Goal: Task Accomplishment & Management: Manage account settings

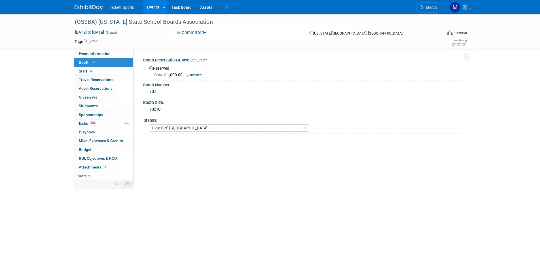
select select "FieldTurf, [GEOGRAPHIC_DATA]"
click at [431, 9] on span "Search" at bounding box center [430, 7] width 13 height 4
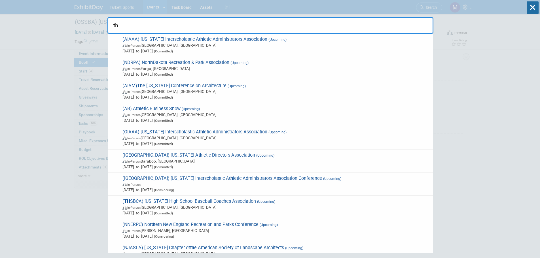
type input "ths"
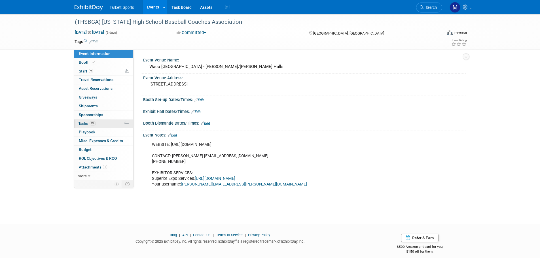
click at [105, 121] on link "0% Tasks 0%" at bounding box center [103, 124] width 59 height 9
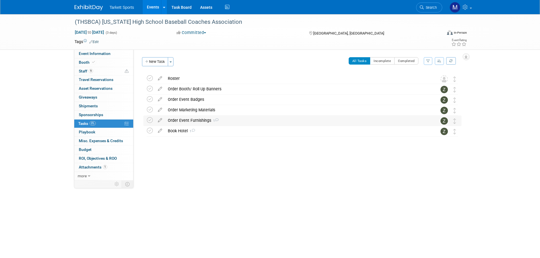
click at [179, 125] on div "Order Event Furnishings 1" at bounding box center [297, 121] width 264 height 10
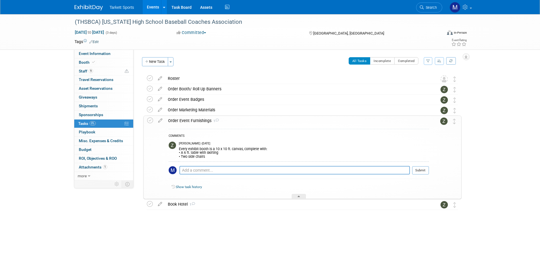
click at [181, 121] on div "Order Event Furnishings 1" at bounding box center [297, 121] width 264 height 10
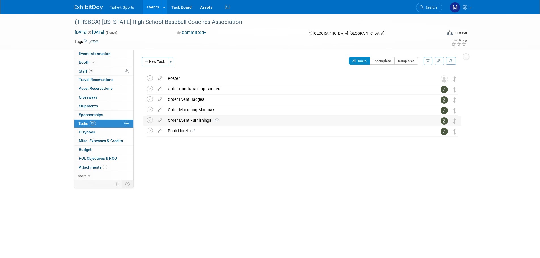
click at [184, 119] on div "Order Event Furnishings 1" at bounding box center [297, 121] width 264 height 10
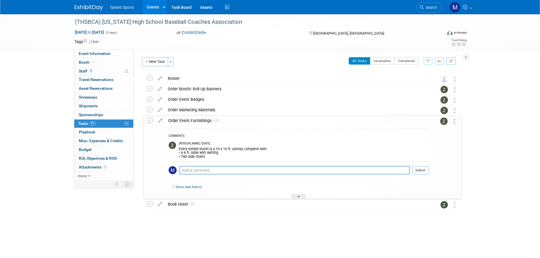
click at [184, 119] on div "Order Event Furnishings 1" at bounding box center [297, 121] width 264 height 10
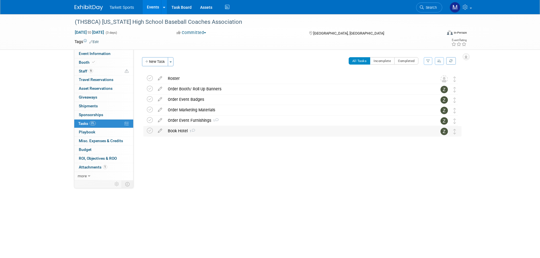
click at [182, 134] on div "Book Hotel 1" at bounding box center [297, 131] width 264 height 10
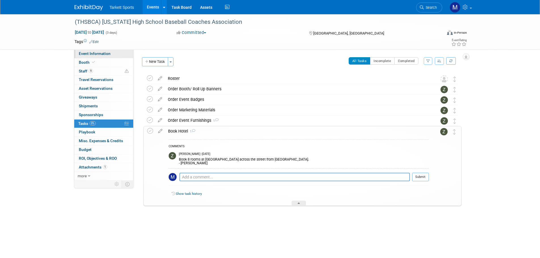
drag, startPoint x: 101, startPoint y: 54, endPoint x: 104, endPoint y: 53, distance: 3.0
click at [101, 54] on span "Event Information" at bounding box center [95, 53] width 32 height 5
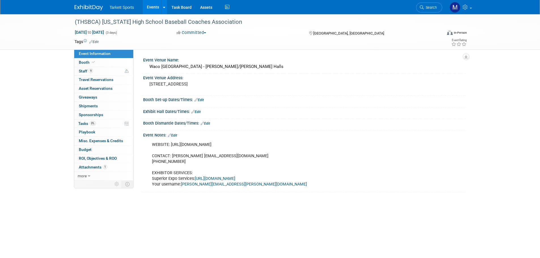
drag, startPoint x: 256, startPoint y: 144, endPoint x: 171, endPoint y: 145, distance: 85.0
click at [171, 145] on div "WEBSITE: [URL][DOMAIN_NAME] CONTACT: [PERSON_NAME] [EMAIL_ADDRESS][DOMAIN_NAME]…" at bounding box center [275, 164] width 255 height 51
copy div "[URL][DOMAIN_NAME]"
click at [199, 100] on link "Edit" at bounding box center [198, 100] width 9 height 4
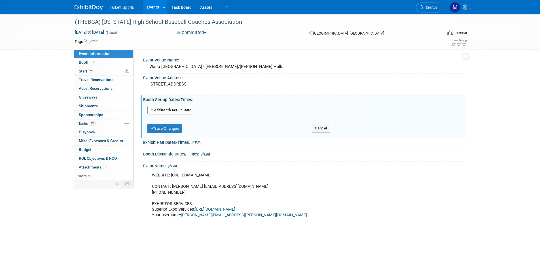
click at [183, 113] on button "Add Another Booth Set-up Date" at bounding box center [170, 110] width 47 height 9
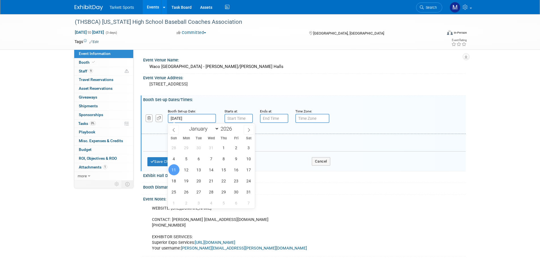
click at [205, 118] on input "[DATE]" at bounding box center [192, 118] width 48 height 9
click at [246, 159] on span "10" at bounding box center [248, 158] width 11 height 11
type input "[DATE]"
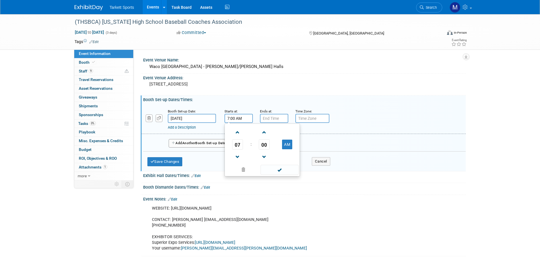
click at [230, 120] on input "7:00 AM" at bounding box center [238, 118] width 28 height 9
click at [235, 133] on span at bounding box center [238, 133] width 10 height 10
type input "8:00 AM"
click at [278, 165] on span at bounding box center [279, 170] width 38 height 10
click at [278, 165] on div "Save Changes Cancel" at bounding box center [238, 161] width 183 height 18
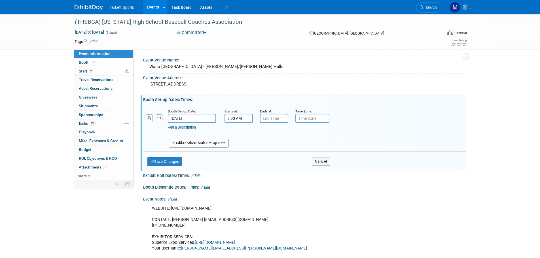
click at [274, 123] on div "Add a Description Description:" at bounding box center [289, 126] width 242 height 7
click at [274, 120] on input "7:00 PM" at bounding box center [274, 118] width 28 height 9
click at [269, 142] on span "07" at bounding box center [273, 144] width 11 height 10
click at [302, 135] on td "02" at bounding box center [307, 132] width 18 height 15
type input "2:00 PM"
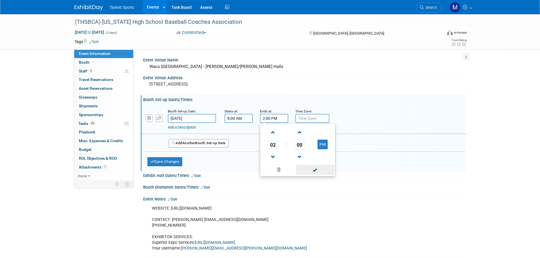
click at [314, 170] on span at bounding box center [315, 170] width 38 height 10
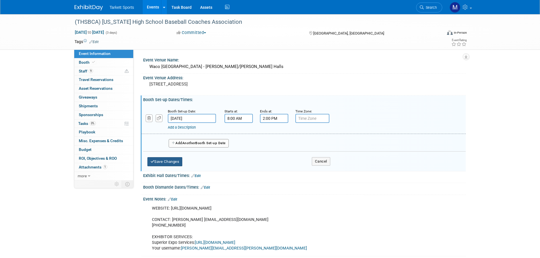
click at [171, 160] on button "Save Changes" at bounding box center [164, 161] width 35 height 9
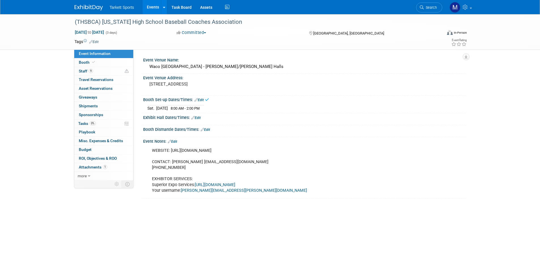
click at [201, 119] on link "Edit" at bounding box center [195, 118] width 9 height 4
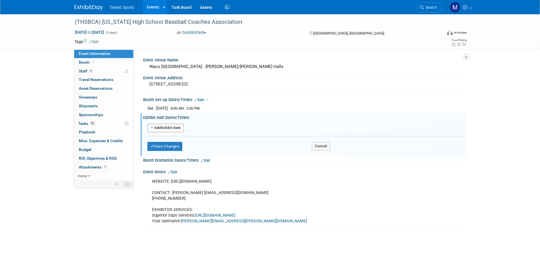
click at [171, 128] on button "Add Another Exhibit Date" at bounding box center [165, 128] width 37 height 9
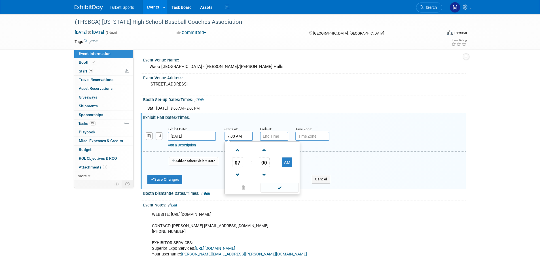
click at [234, 136] on input "7:00 AM" at bounding box center [238, 136] width 28 height 9
click at [239, 174] on span at bounding box center [238, 175] width 10 height 10
drag, startPoint x: 239, startPoint y: 174, endPoint x: 258, endPoint y: 171, distance: 18.6
click at [240, 174] on span at bounding box center [238, 175] width 10 height 10
click at [283, 164] on button "AM" at bounding box center [287, 163] width 10 height 10
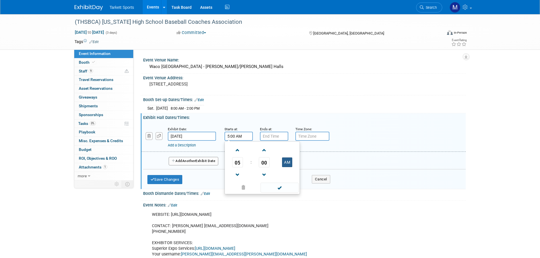
type input "5:00 PM"
click at [278, 182] on td at bounding box center [279, 187] width 38 height 11
click at [275, 186] on span at bounding box center [279, 188] width 38 height 10
click at [268, 139] on input "7:00 PM" at bounding box center [274, 136] width 28 height 9
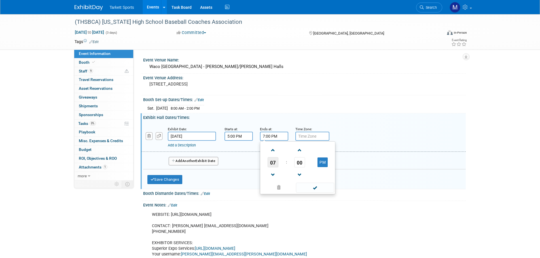
click at [272, 158] on span "07" at bounding box center [273, 162] width 11 height 10
click at [299, 179] on td "10" at bounding box center [307, 180] width 18 height 15
type input "10:00 PM"
click at [321, 190] on span at bounding box center [315, 188] width 38 height 10
click at [196, 163] on button "Add Another Exhibit Date" at bounding box center [194, 161] width 50 height 9
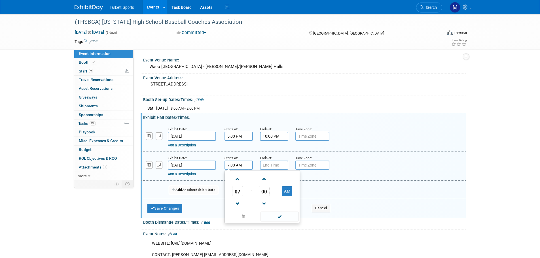
click at [244, 163] on input "7:00 AM" at bounding box center [238, 165] width 28 height 9
click at [235, 180] on span at bounding box center [238, 179] width 10 height 10
type input "8:00 AM"
click at [270, 213] on span at bounding box center [279, 217] width 38 height 10
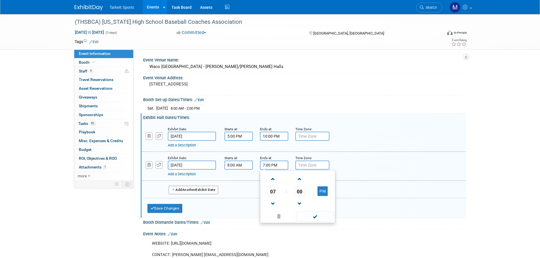
click at [270, 166] on input "7:00 PM" at bounding box center [274, 165] width 28 height 9
click at [272, 193] on span "07" at bounding box center [273, 191] width 11 height 10
click at [274, 192] on td "04" at bounding box center [270, 194] width 18 height 15
type input "4:00 PM"
click at [305, 213] on span at bounding box center [315, 217] width 38 height 10
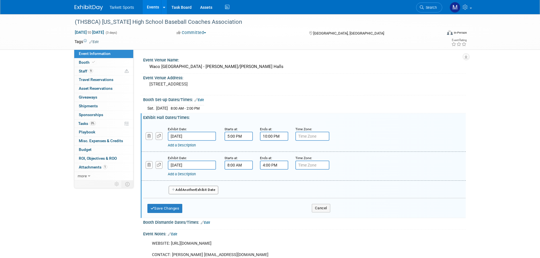
click at [206, 190] on button "Add Another Exhibit Date" at bounding box center [194, 190] width 50 height 9
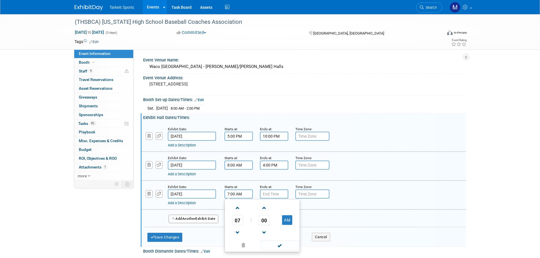
click at [239, 196] on input "7:00 AM" at bounding box center [238, 194] width 28 height 9
click at [238, 210] on span at bounding box center [238, 208] width 10 height 10
type input "8:00 AM"
click at [271, 245] on span at bounding box center [279, 246] width 38 height 10
click at [272, 196] on input "7:00 PM" at bounding box center [274, 194] width 28 height 9
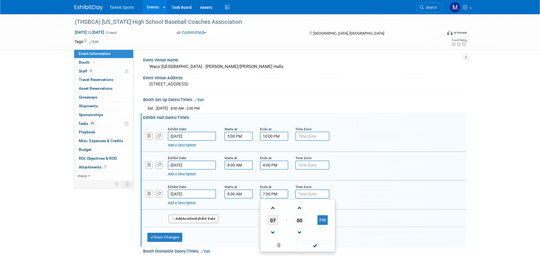
click at [271, 217] on span "07" at bounding box center [273, 220] width 11 height 10
click at [271, 208] on td "12" at bounding box center [270, 208] width 18 height 15
type input "12:00 PM"
click at [320, 241] on span at bounding box center [315, 246] width 38 height 10
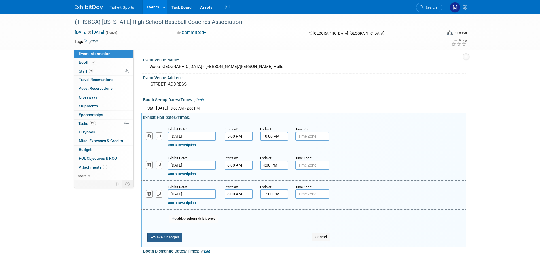
click at [168, 235] on button "Save Changes" at bounding box center [164, 237] width 35 height 9
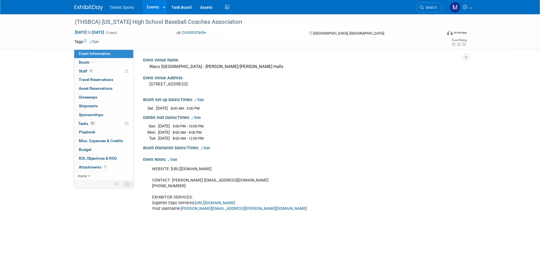
click at [210, 145] on div "Booth Dismantle Dates/Times: Edit" at bounding box center [304, 147] width 322 height 7
click at [209, 146] on link "Edit" at bounding box center [205, 148] width 9 height 4
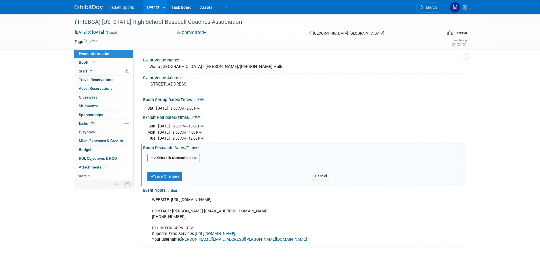
click at [191, 155] on button "Add Another Booth Dismantle Date" at bounding box center [173, 158] width 52 height 9
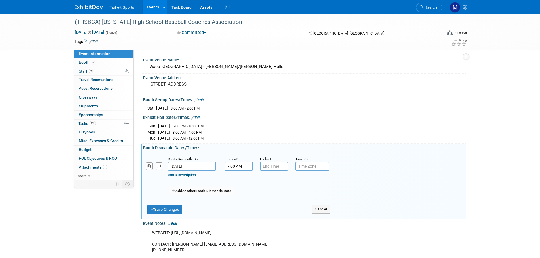
click at [235, 165] on input "7:00 AM" at bounding box center [238, 166] width 28 height 9
click at [236, 190] on span "07" at bounding box center [237, 192] width 11 height 10
drag, startPoint x: 237, startPoint y: 184, endPoint x: 243, endPoint y: 187, distance: 6.9
click at [237, 184] on td "12" at bounding box center [235, 180] width 18 height 15
drag, startPoint x: 285, startPoint y: 192, endPoint x: 285, endPoint y: 197, distance: 4.3
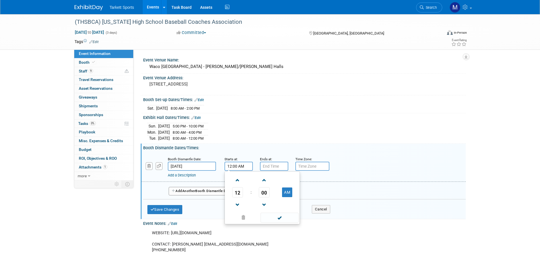
click at [285, 192] on button "AM" at bounding box center [287, 193] width 10 height 10
type input "12:00 PM"
click at [277, 213] on span at bounding box center [279, 218] width 38 height 10
click at [266, 168] on input "7:00 PM" at bounding box center [274, 166] width 28 height 9
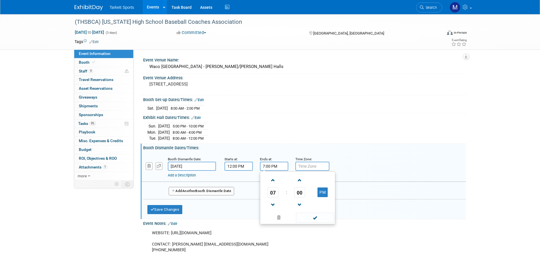
click at [277, 193] on span "07" at bounding box center [273, 192] width 11 height 10
click at [320, 183] on td "03" at bounding box center [325, 180] width 18 height 15
type input "3:00 PM"
click at [320, 218] on span at bounding box center [315, 218] width 38 height 10
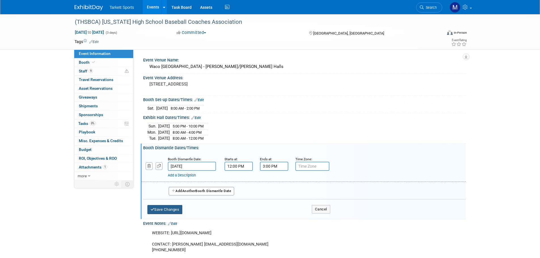
click at [172, 207] on button "Save Changes" at bounding box center [164, 209] width 35 height 9
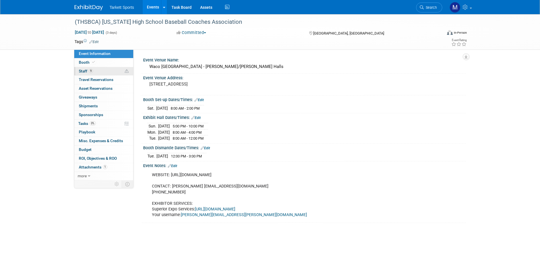
click at [112, 73] on link "9 Staff 9" at bounding box center [103, 71] width 59 height 9
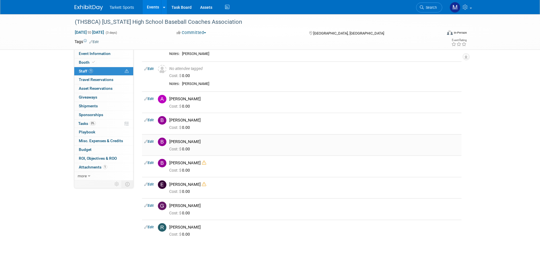
scroll to position [28, 0]
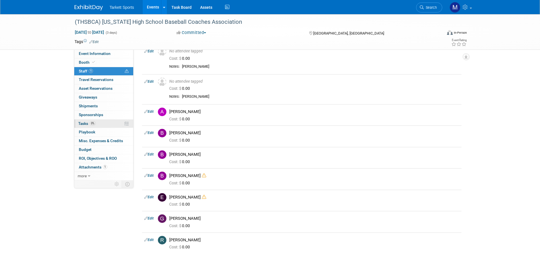
drag, startPoint x: 108, startPoint y: 125, endPoint x: 126, endPoint y: 128, distance: 18.7
click at [108, 125] on link "0% Tasks 0%" at bounding box center [103, 124] width 59 height 9
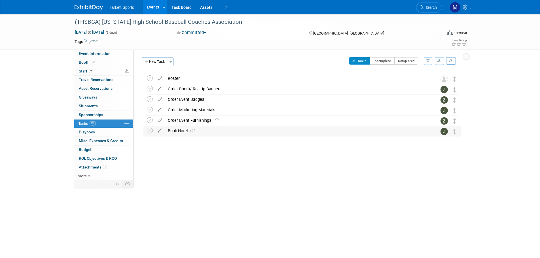
click at [203, 129] on div "Book Hotel 1" at bounding box center [297, 131] width 264 height 10
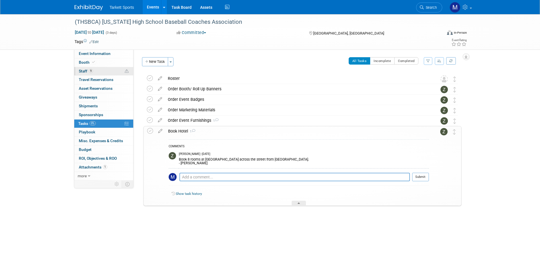
click at [87, 73] on span "Staff 9" at bounding box center [86, 71] width 14 height 5
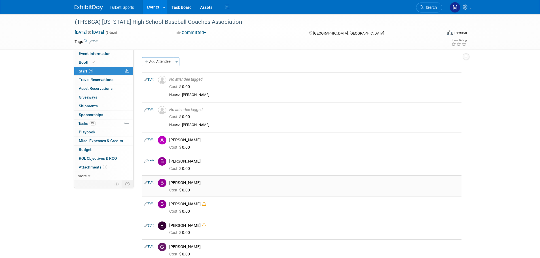
scroll to position [28, 0]
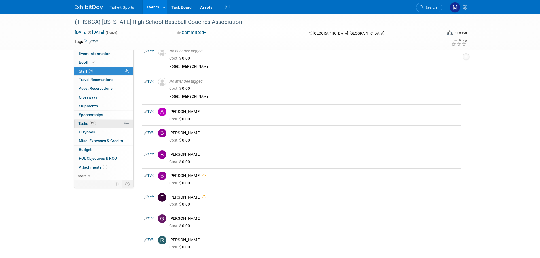
click at [99, 125] on link "0% Tasks 0%" at bounding box center [103, 124] width 59 height 9
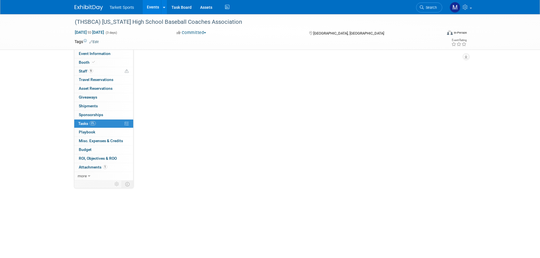
scroll to position [0, 0]
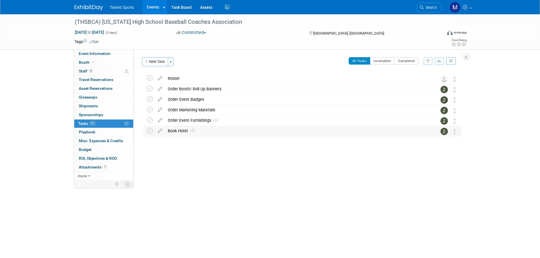
click at [181, 135] on div "Book Hotel 1" at bounding box center [297, 131] width 264 height 10
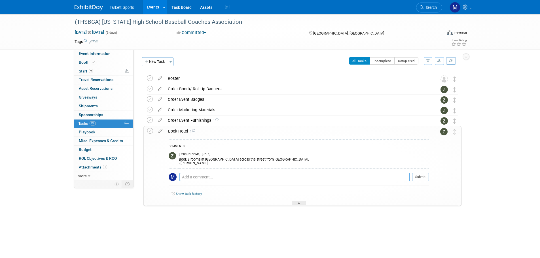
click at [189, 173] on textarea at bounding box center [294, 177] width 230 height 9
click at [212, 173] on textarea at bounding box center [294, 177] width 230 height 9
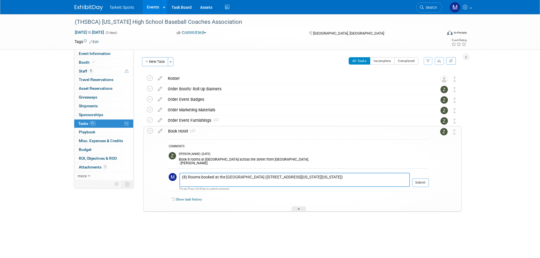
click at [275, 185] on textarea "(8) Rooms booked at the [GEOGRAPHIC_DATA] ([STREET_ADDRESS][US_STATE][US_STATE])" at bounding box center [294, 180] width 230 height 14
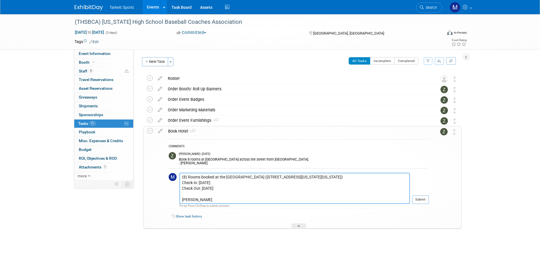
click at [212, 203] on textarea "(8) Rooms booked at the [GEOGRAPHIC_DATA] ([STREET_ADDRESS][US_STATE][US_STATE]…" at bounding box center [294, 188] width 230 height 31
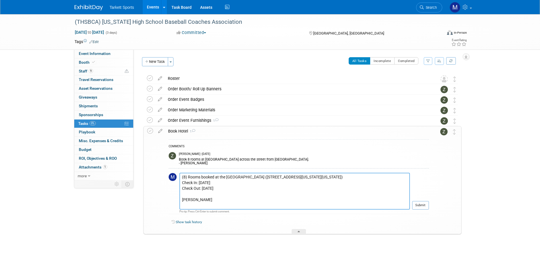
paste textarea "Confirmation Number: 77214966"
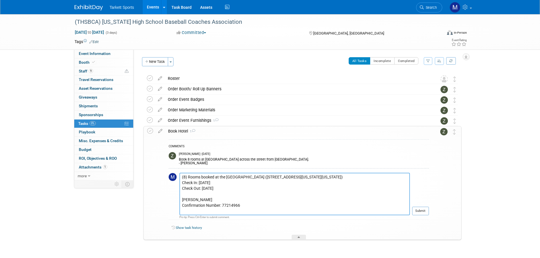
click at [185, 211] on textarea "(8) Rooms booked at the [GEOGRAPHIC_DATA] ([STREET_ADDRESS][US_STATE][US_STATE]…" at bounding box center [294, 194] width 230 height 43
click at [186, 210] on textarea "(8) Rooms booked at the [GEOGRAPHIC_DATA] ([STREET_ADDRESS][US_STATE][US_STATE]…" at bounding box center [294, 194] width 230 height 43
paste textarea "Confirmation Number: 77209491"
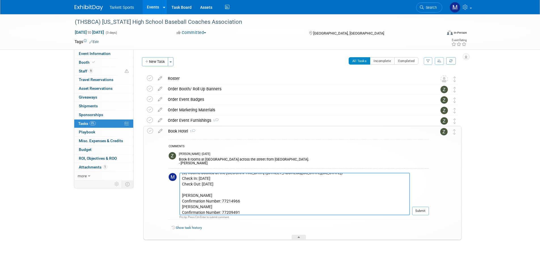
scroll to position [10, 0]
click at [189, 213] on textarea "(8) Rooms booked at the [GEOGRAPHIC_DATA] ([STREET_ADDRESS][US_STATE][US_STATE]…" at bounding box center [294, 194] width 230 height 43
paste textarea "Confirmation Number: 77203247"
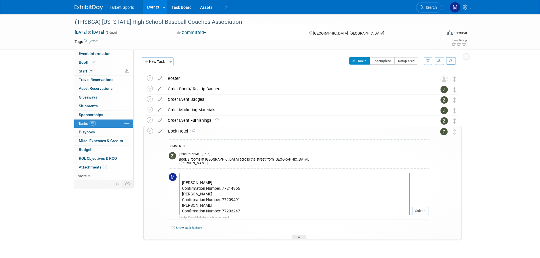
click at [222, 211] on textarea "(8) Rooms booked at the [GEOGRAPHIC_DATA] ([STREET_ADDRESS][US_STATE][US_STATE]…" at bounding box center [294, 194] width 230 height 43
click at [192, 214] on textarea "(8) Rooms booked at the [GEOGRAPHIC_DATA] ([STREET_ADDRESS][US_STATE][US_STATE]…" at bounding box center [294, 194] width 230 height 43
paste textarea "Confirmation Number: 77193940"
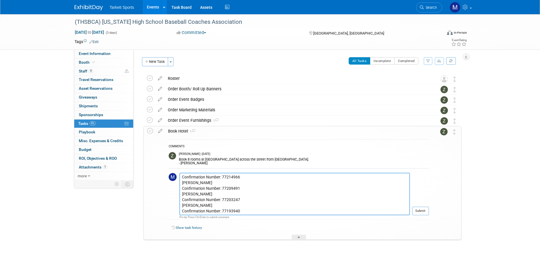
click at [207, 212] on textarea "(8) Rooms booked at the [GEOGRAPHIC_DATA] ([STREET_ADDRESS][US_STATE][US_STATE]…" at bounding box center [294, 194] width 230 height 43
paste textarea "Confirmation Number: 77183975"
click at [198, 211] on textarea "(8) Rooms booked at the [GEOGRAPHIC_DATA] ([STREET_ADDRESS][US_STATE][US_STATE]…" at bounding box center [294, 194] width 230 height 43
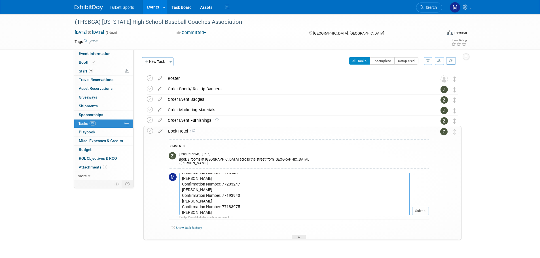
scroll to position [50, 0]
paste textarea "Confirmation Number: 77174172"
click at [196, 210] on textarea "(8) Rooms booked at the [GEOGRAPHIC_DATA] ([STREET_ADDRESS][US_STATE][US_STATE]…" at bounding box center [294, 194] width 230 height 43
paste textarea "Confirmation Number: 77165311"
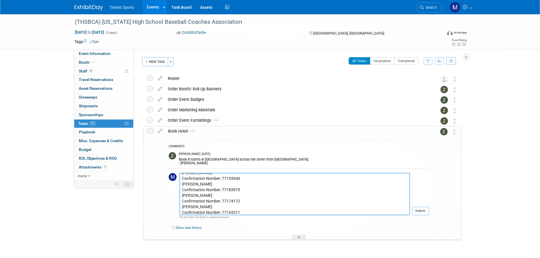
scroll to position [67, 0]
drag, startPoint x: 180, startPoint y: 207, endPoint x: 184, endPoint y: 209, distance: 4.6
click at [180, 207] on textarea "(8) Rooms booked at the [GEOGRAPHIC_DATA] ([STREET_ADDRESS][US_STATE][US_STATE]…" at bounding box center [294, 194] width 230 height 43
click at [186, 210] on textarea "(8) Rooms booked at the [GEOGRAPHIC_DATA] ([STREET_ADDRESS][US_STATE][US_STATE]…" at bounding box center [294, 194] width 230 height 43
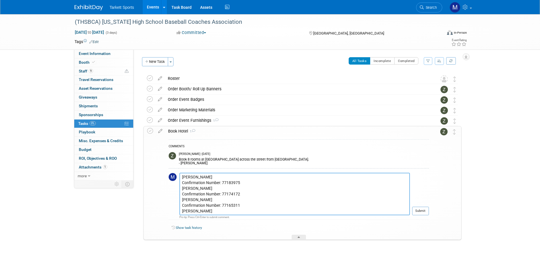
paste textarea "Confirmation Number: 77153663"
type textarea "(8) Rooms booked at the [GEOGRAPHIC_DATA] ([STREET_ADDRESS][US_STATE][US_STATE]…"
click at [421, 210] on button "Submit" at bounding box center [420, 211] width 17 height 9
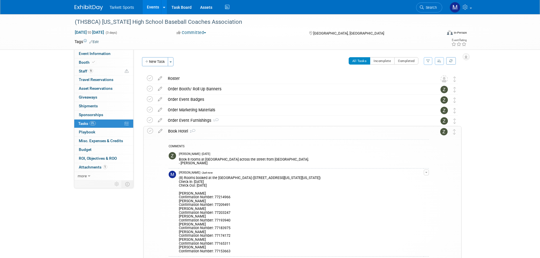
click at [153, 132] on td at bounding box center [151, 209] width 8 height 167
click at [150, 131] on icon at bounding box center [150, 131] width 6 height 6
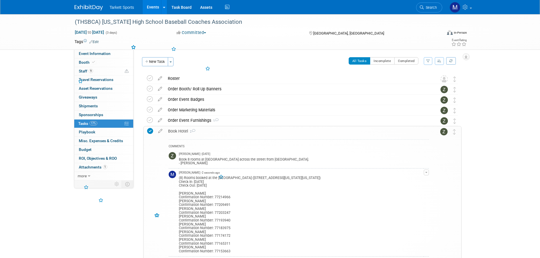
click at [210, 136] on div "COMMENTS [PERSON_NAME] - [DATE] Book 8 rooms at [GEOGRAPHIC_DATA] across the st…" at bounding box center [297, 215] width 264 height 158
click at [230, 132] on div "Book Hotel 2" at bounding box center [297, 131] width 264 height 10
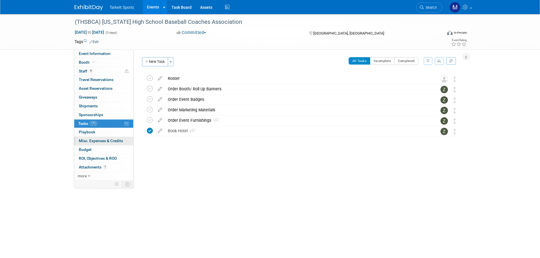
drag, startPoint x: 85, startPoint y: 165, endPoint x: 87, endPoint y: 145, distance: 19.9
click at [85, 165] on span "Attachments 1" at bounding box center [93, 167] width 28 height 5
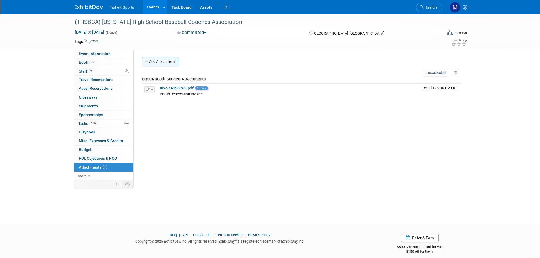
click at [169, 61] on button "Add Attachment" at bounding box center [160, 61] width 36 height 9
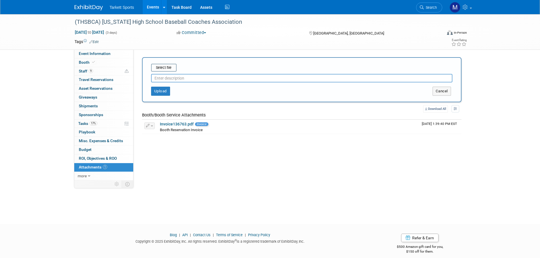
click at [171, 75] on input "text" at bounding box center [301, 78] width 301 height 9
type input "Hotel Confirmations"
click at [161, 66] on input "file" at bounding box center [142, 67] width 67 height 7
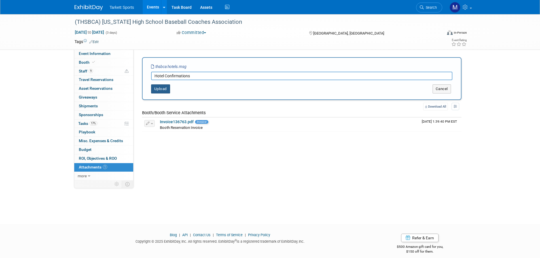
click at [161, 89] on button "Upload" at bounding box center [160, 88] width 19 height 9
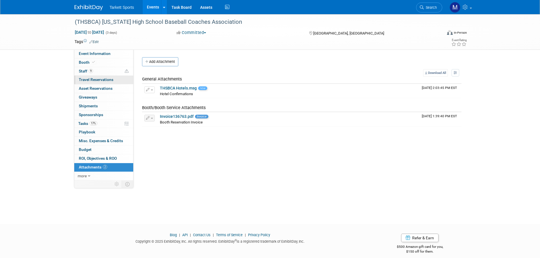
click at [95, 82] on link "0 Travel Reservations 0" at bounding box center [103, 80] width 59 height 9
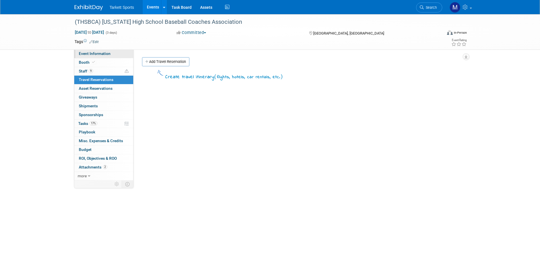
click at [94, 56] on span "Event Information" at bounding box center [95, 53] width 32 height 5
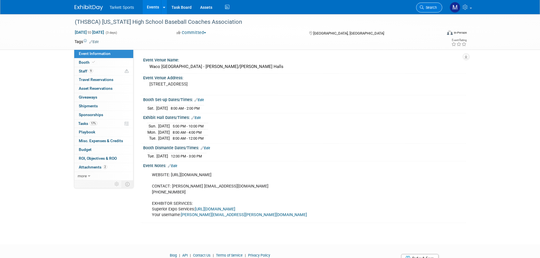
click at [430, 6] on span "Search" at bounding box center [430, 7] width 13 height 4
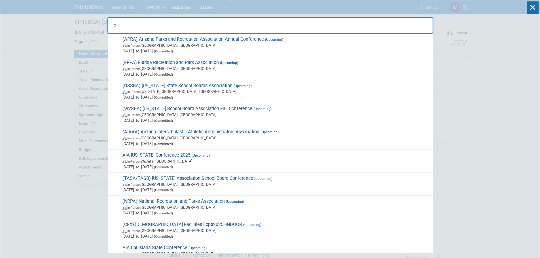
type input "os"
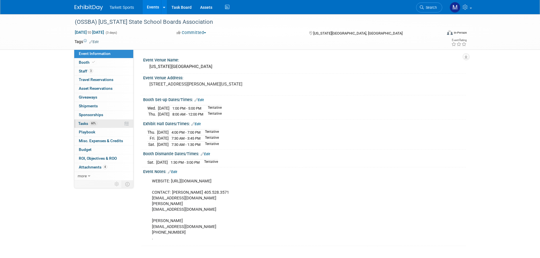
click at [87, 125] on span "Tasks 60%" at bounding box center [87, 123] width 19 height 5
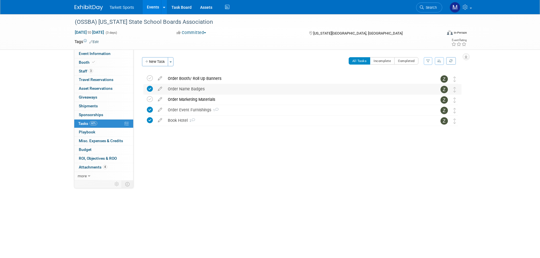
click at [185, 90] on div "Order Name Badges" at bounding box center [297, 89] width 264 height 10
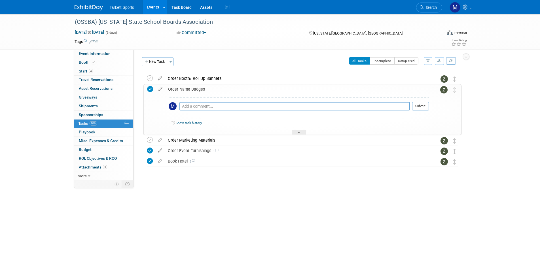
click at [191, 90] on div "Order Name Badges" at bounding box center [297, 89] width 264 height 10
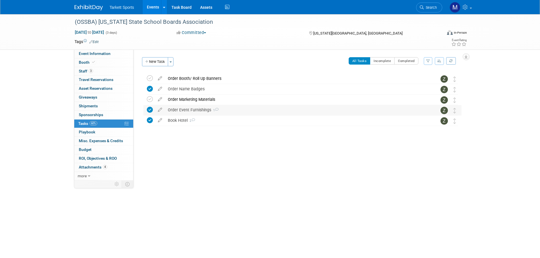
click at [212, 108] on div "Order Event Furnishings 1" at bounding box center [297, 110] width 264 height 10
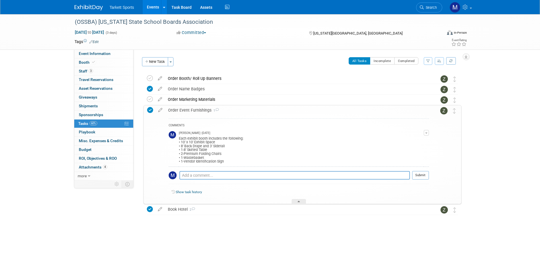
click at [208, 111] on div "Order Event Furnishings 1" at bounding box center [297, 110] width 264 height 10
